Goal: Information Seeking & Learning: Learn about a topic

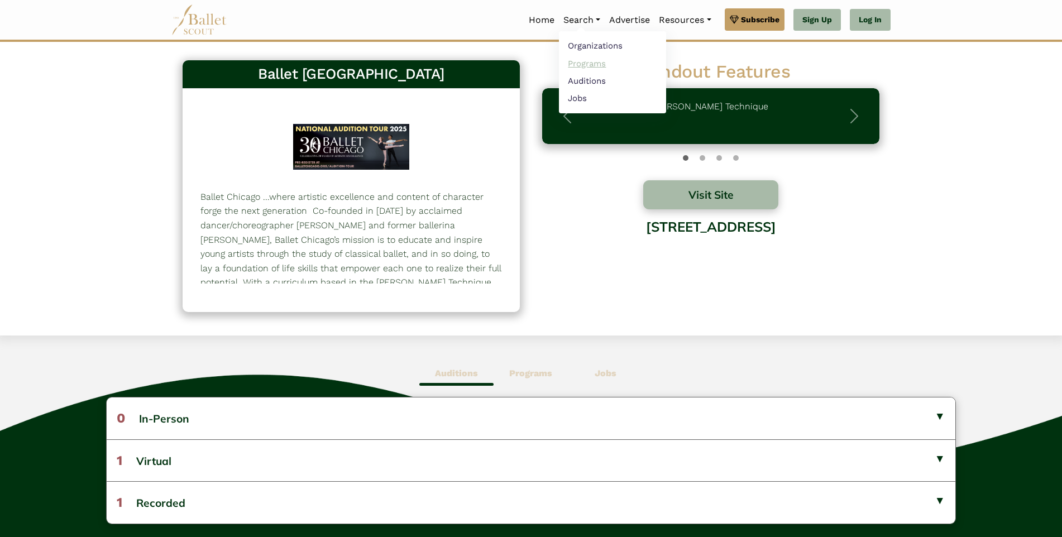
click at [582, 66] on link "Programs" at bounding box center [612, 63] width 107 height 17
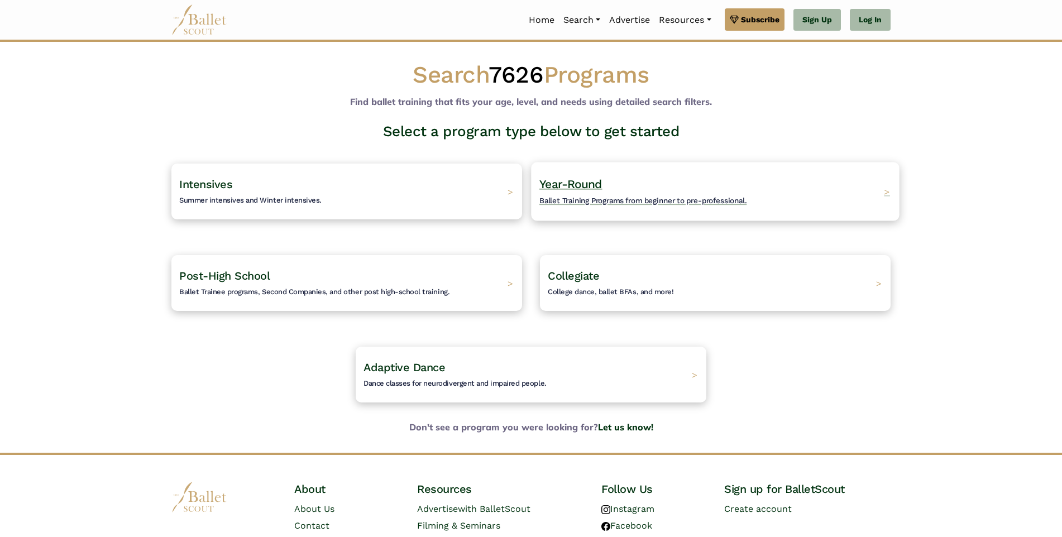
click at [782, 181] on div "Year-Round Ballet Training Programs from beginner to pre-professional. >" at bounding box center [715, 191] width 368 height 59
click at [567, 292] on span "College dance, ballet BFAs, and more!" at bounding box center [605, 292] width 132 height 9
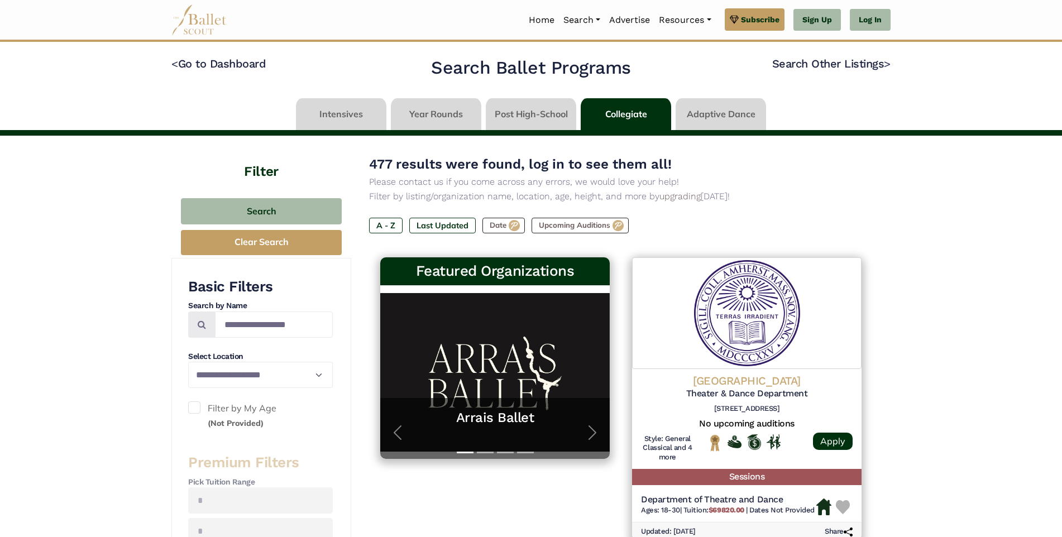
click at [437, 114] on link at bounding box center [436, 114] width 90 height 32
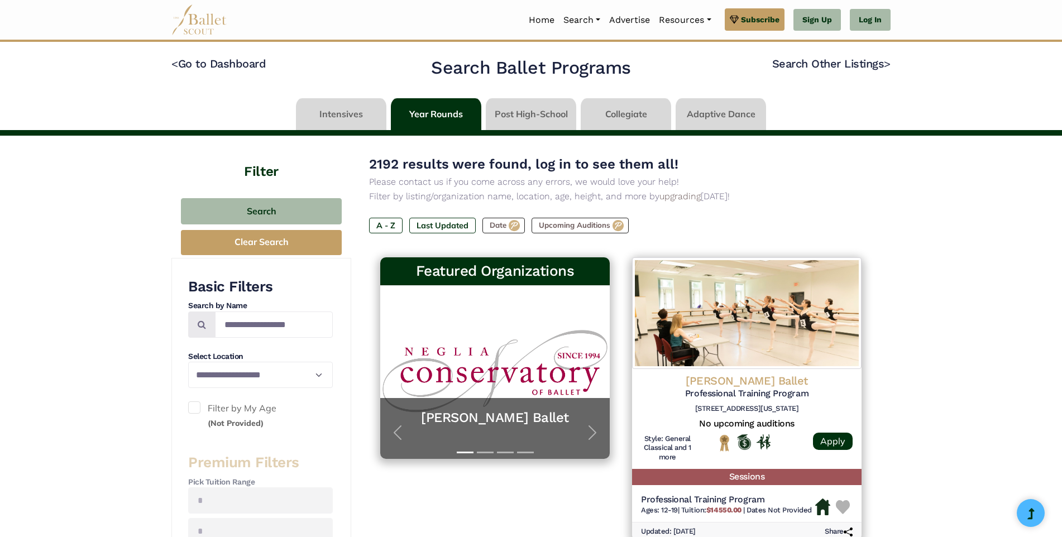
click at [707, 116] on link at bounding box center [721, 114] width 90 height 32
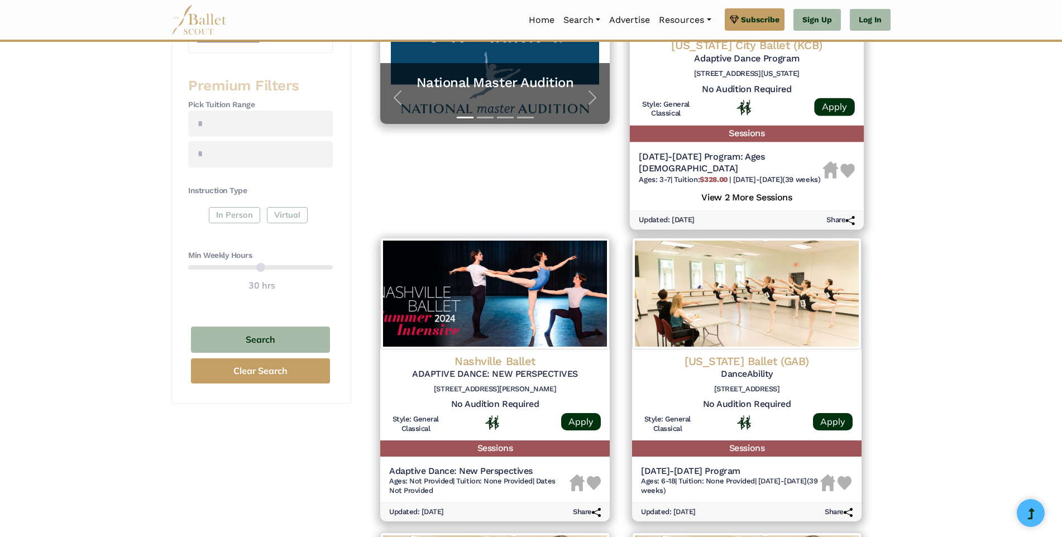
scroll to position [56, 0]
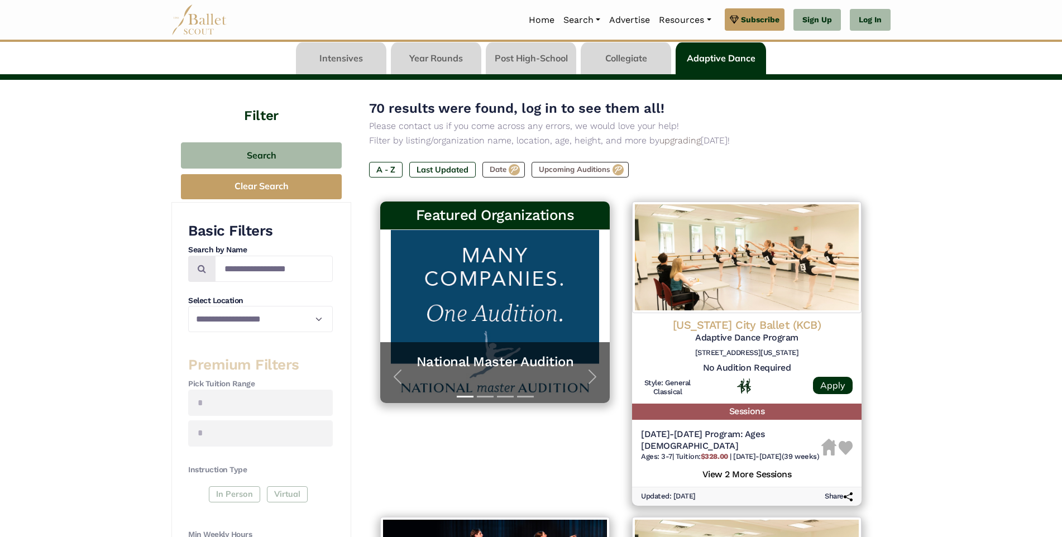
click at [627, 61] on link at bounding box center [626, 58] width 90 height 32
